Goal: Information Seeking & Learning: Find specific page/section

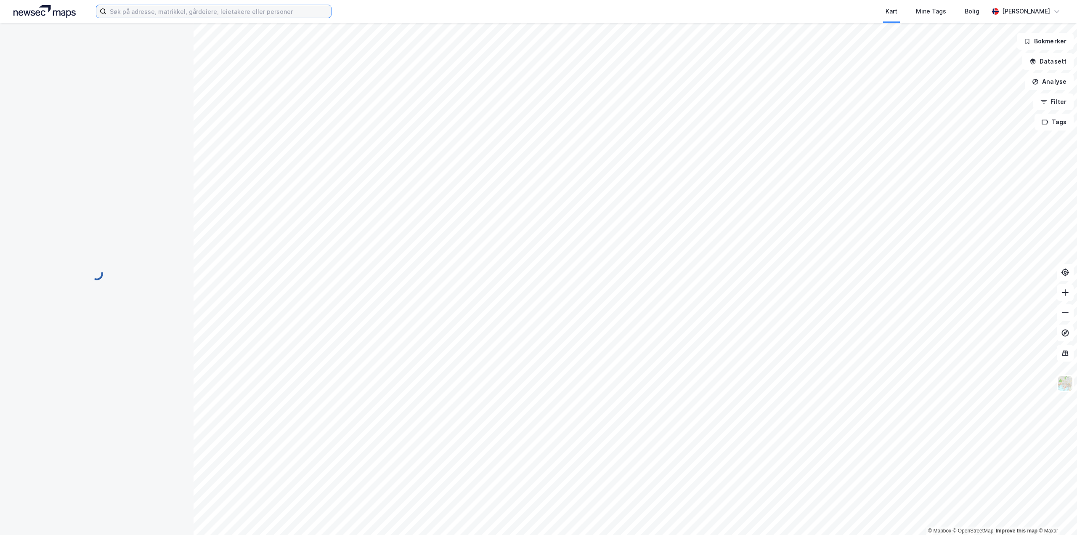
click at [198, 10] on input at bounding box center [218, 11] width 225 height 13
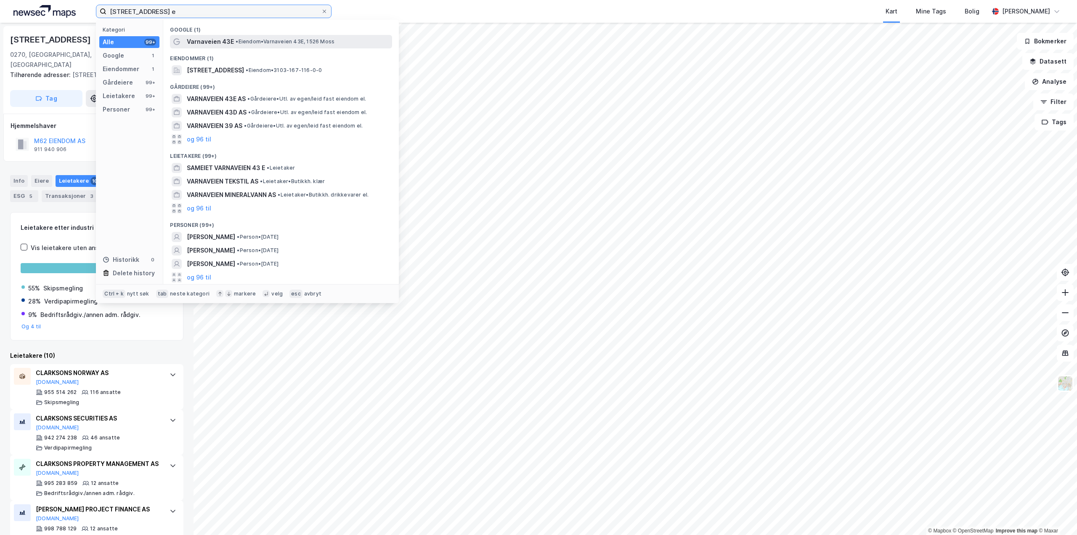
type input "[STREET_ADDRESS] e"
click at [204, 39] on span "Varnaveien 43E" at bounding box center [210, 42] width 47 height 10
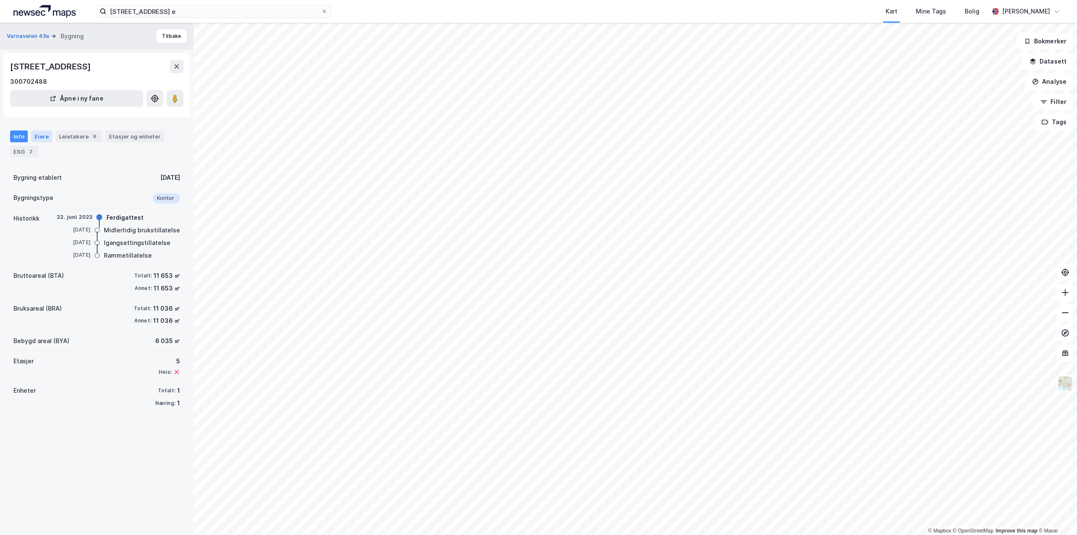
click at [46, 138] on div "Eiere" at bounding box center [41, 136] width 21 height 12
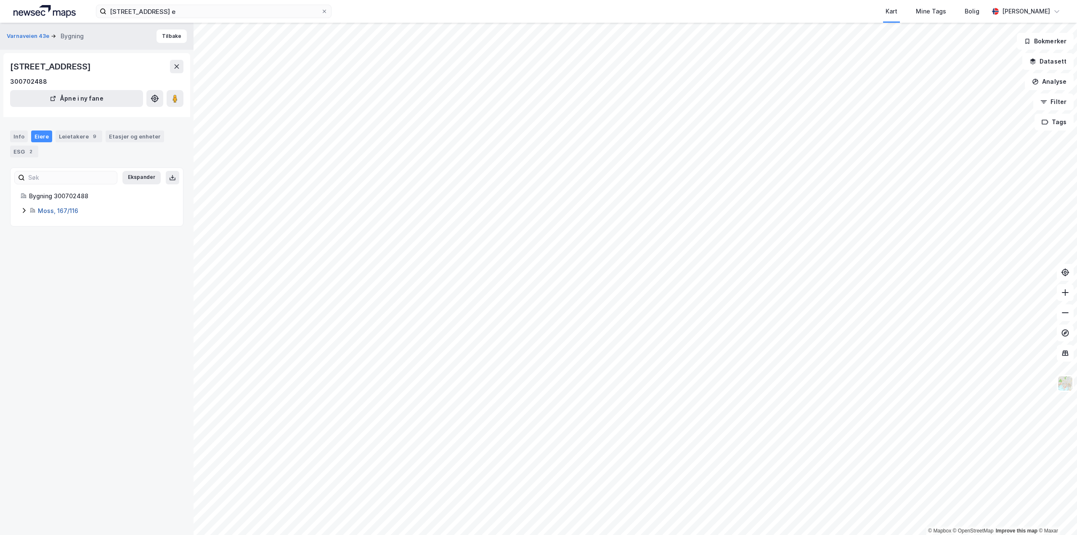
click at [64, 213] on link "Moss, 167/116" at bounding box center [58, 210] width 40 height 7
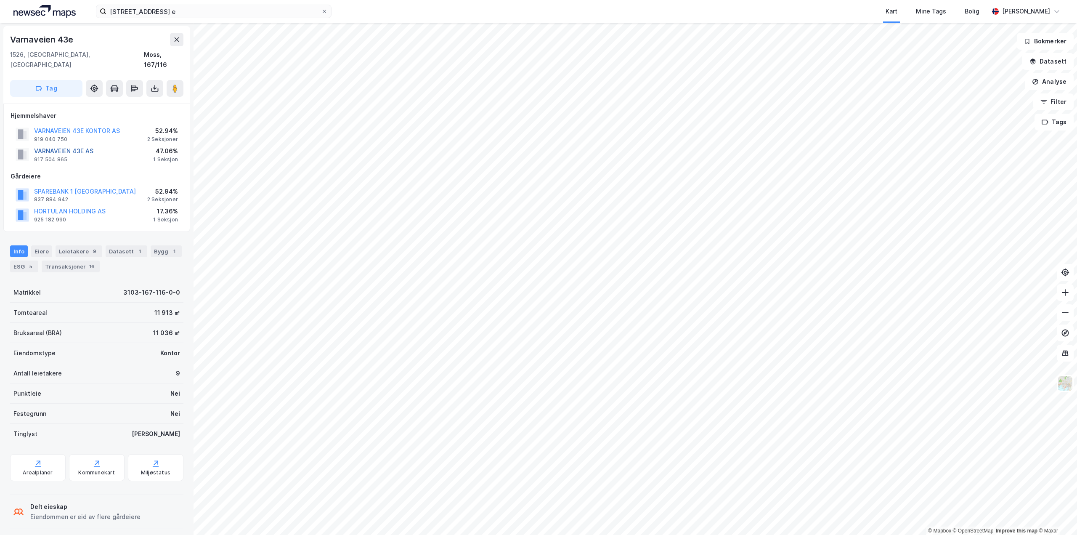
click at [0, 0] on button "VARNAVEIEN 43E AS" at bounding box center [0, 0] width 0 height 0
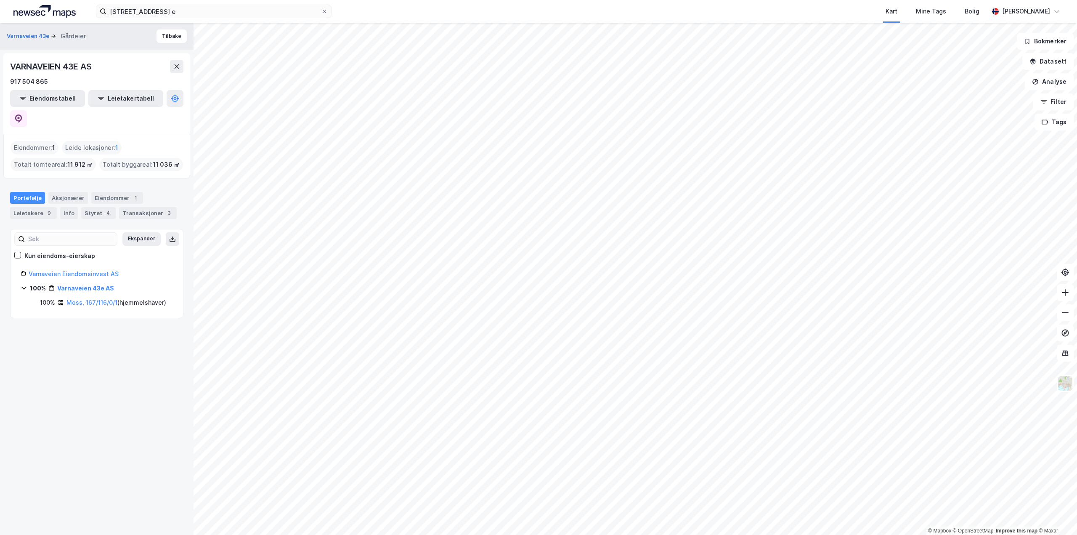
click at [75, 192] on div "Portefølje Aksjonærer Eiendommer 1 Leietakere 9 Info Styret 4 Transaksjoner 3" at bounding box center [96, 205] width 173 height 27
click at [69, 207] on div "Info" at bounding box center [69, 213] width 18 height 12
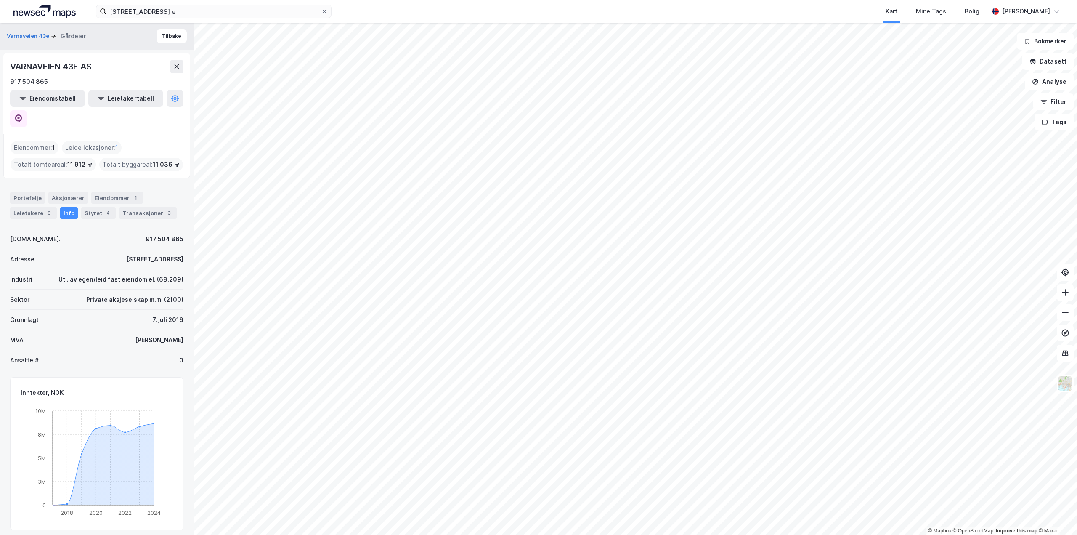
click at [69, 207] on div "Info" at bounding box center [69, 213] width 18 height 12
click at [157, 33] on button "Tilbake" at bounding box center [172, 35] width 30 height 13
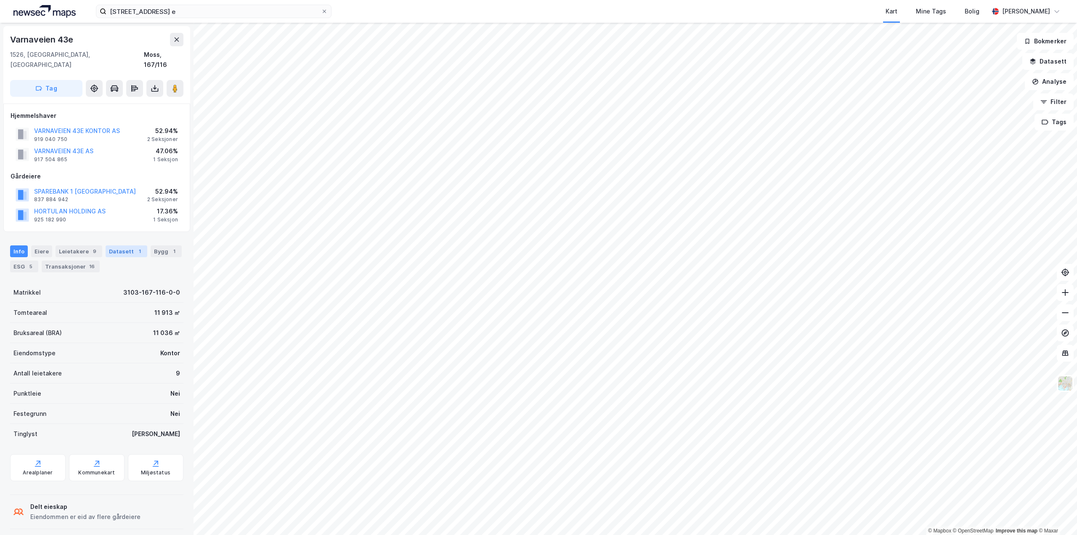
click at [118, 245] on div "Datasett 1" at bounding box center [127, 251] width 42 height 12
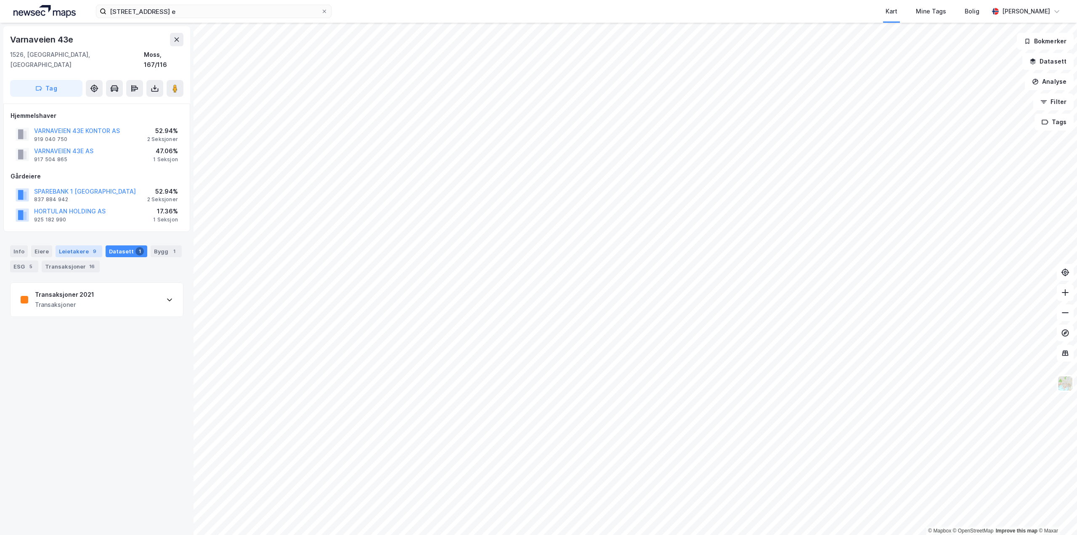
click at [79, 245] on div "Leietakere 9" at bounding box center [79, 251] width 47 height 12
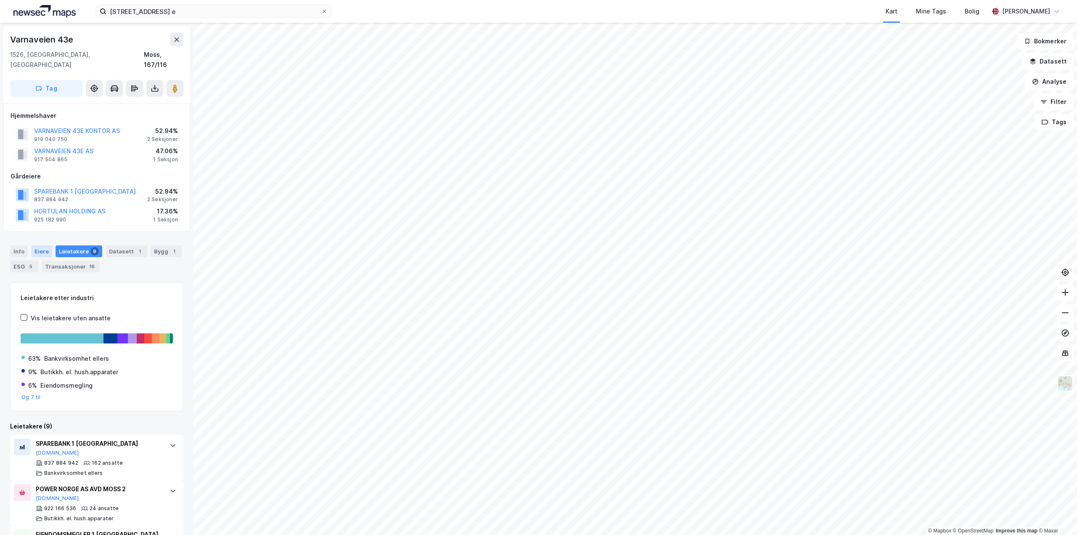
click at [42, 245] on div "Eiere" at bounding box center [41, 251] width 21 height 12
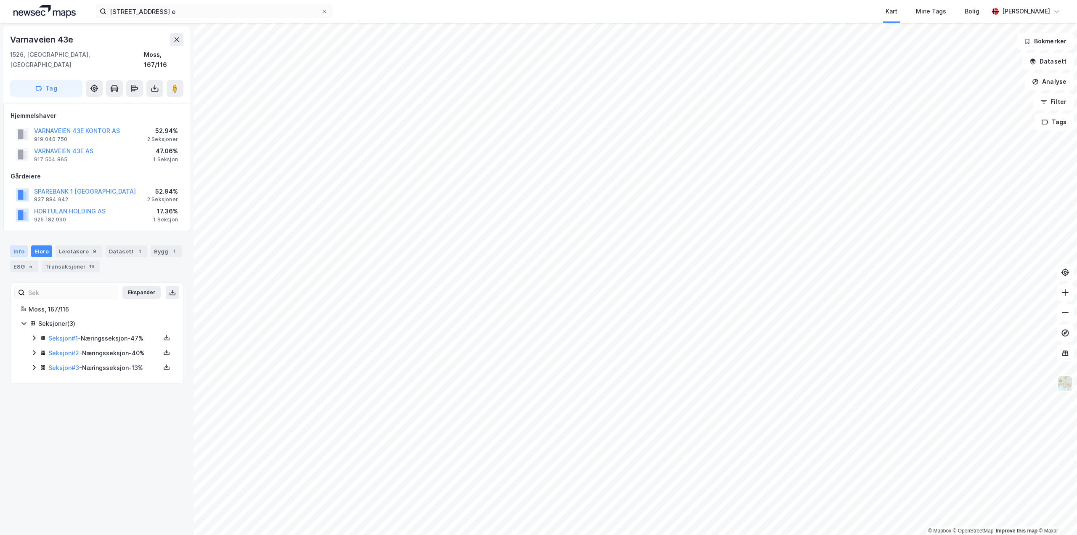
click at [22, 245] on div "Info" at bounding box center [19, 251] width 18 height 12
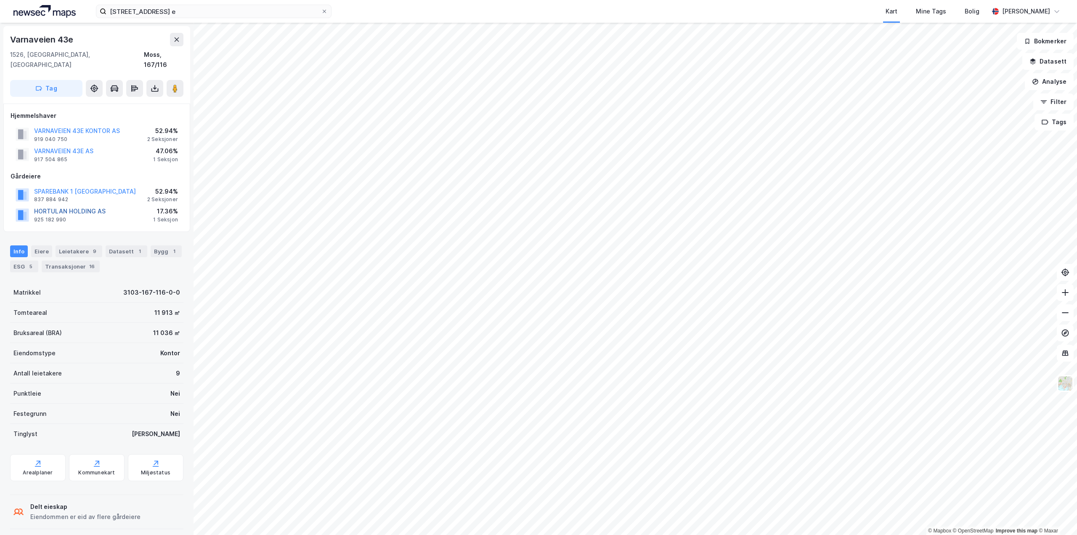
click at [0, 0] on button "HORTULAN HOLDING AS" at bounding box center [0, 0] width 0 height 0
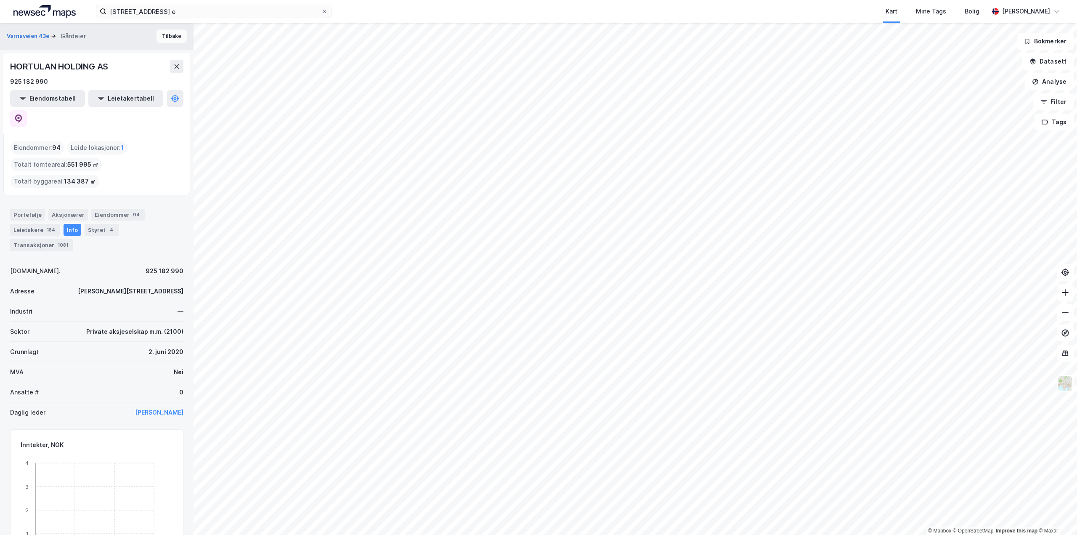
click at [158, 34] on button "Tilbake" at bounding box center [172, 35] width 30 height 13
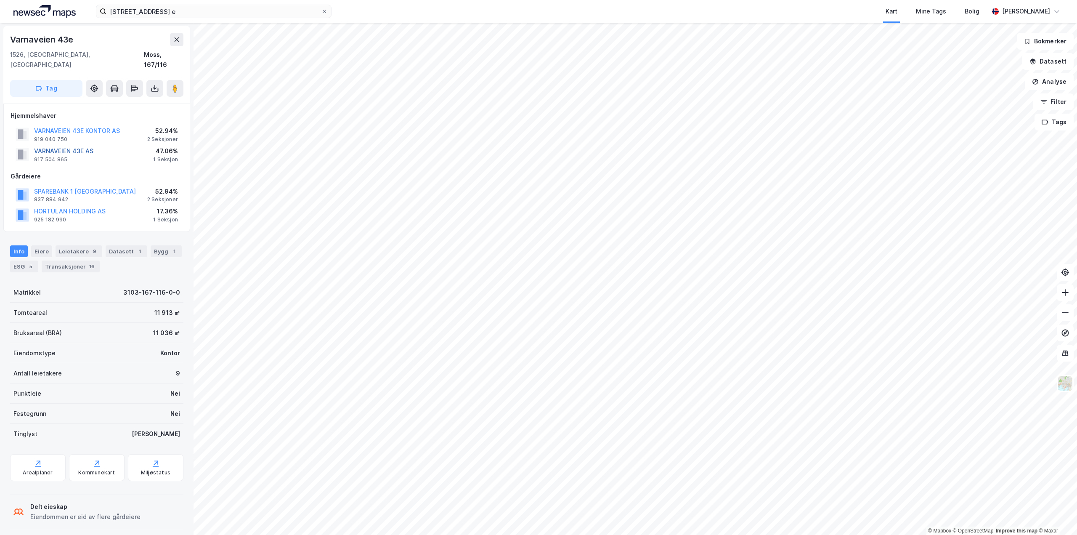
click at [0, 0] on button "VARNAVEIEN 43E AS" at bounding box center [0, 0] width 0 height 0
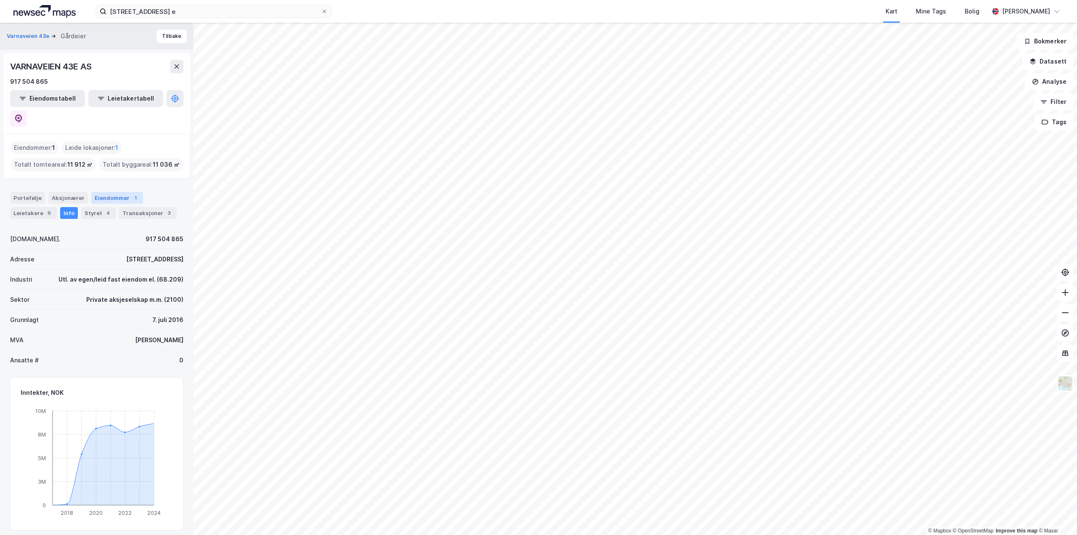
click at [104, 192] on div "Eiendommer 1" at bounding box center [117, 198] width 52 height 12
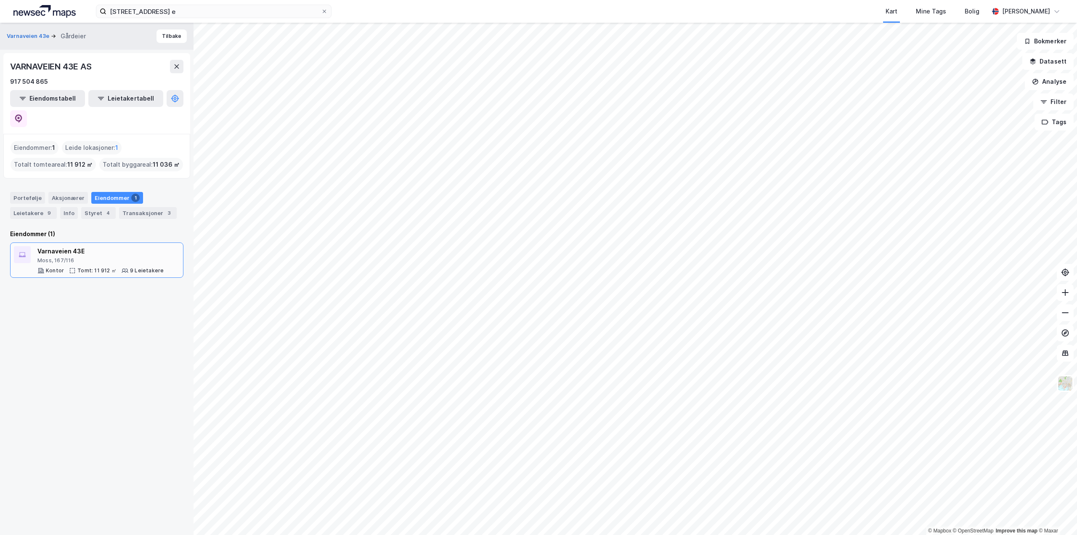
click at [66, 246] on div "Varnaveien 43E" at bounding box center [100, 251] width 126 height 10
